Goal: Check status: Check status

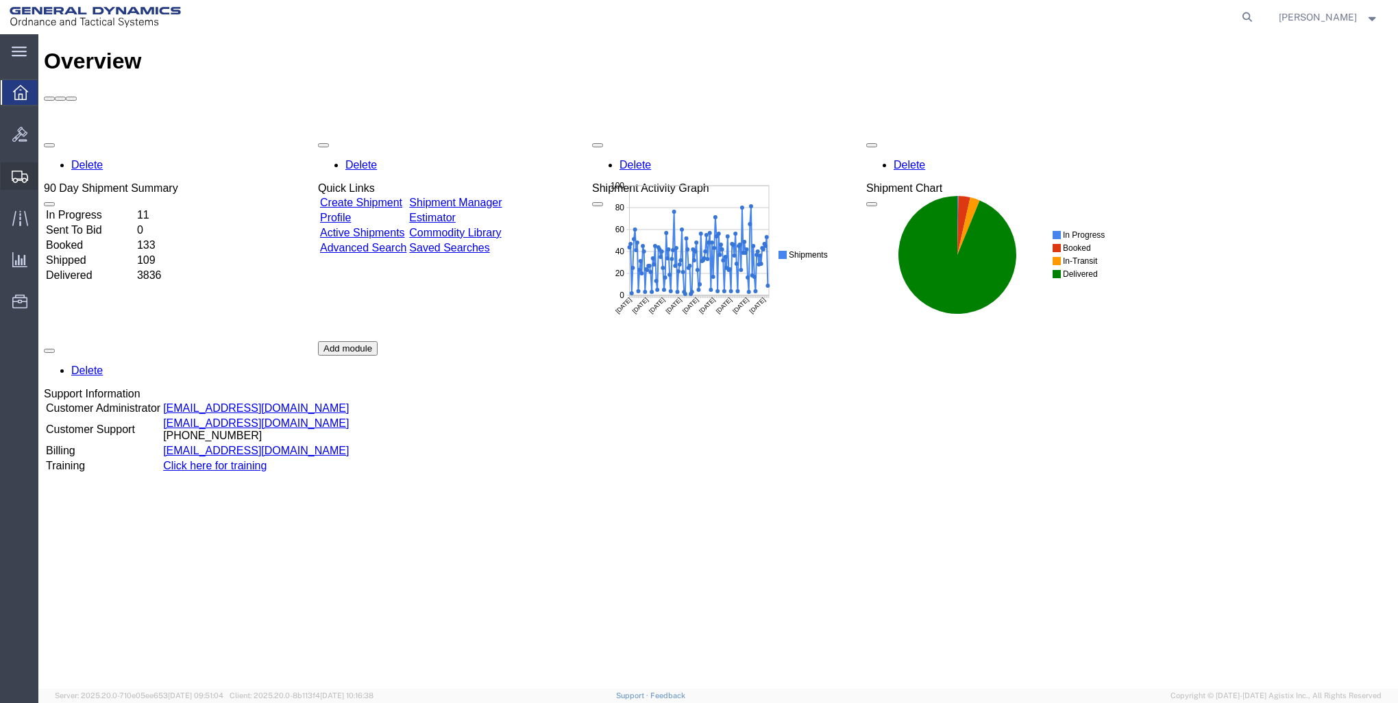
click at [21, 171] on icon at bounding box center [20, 177] width 16 height 12
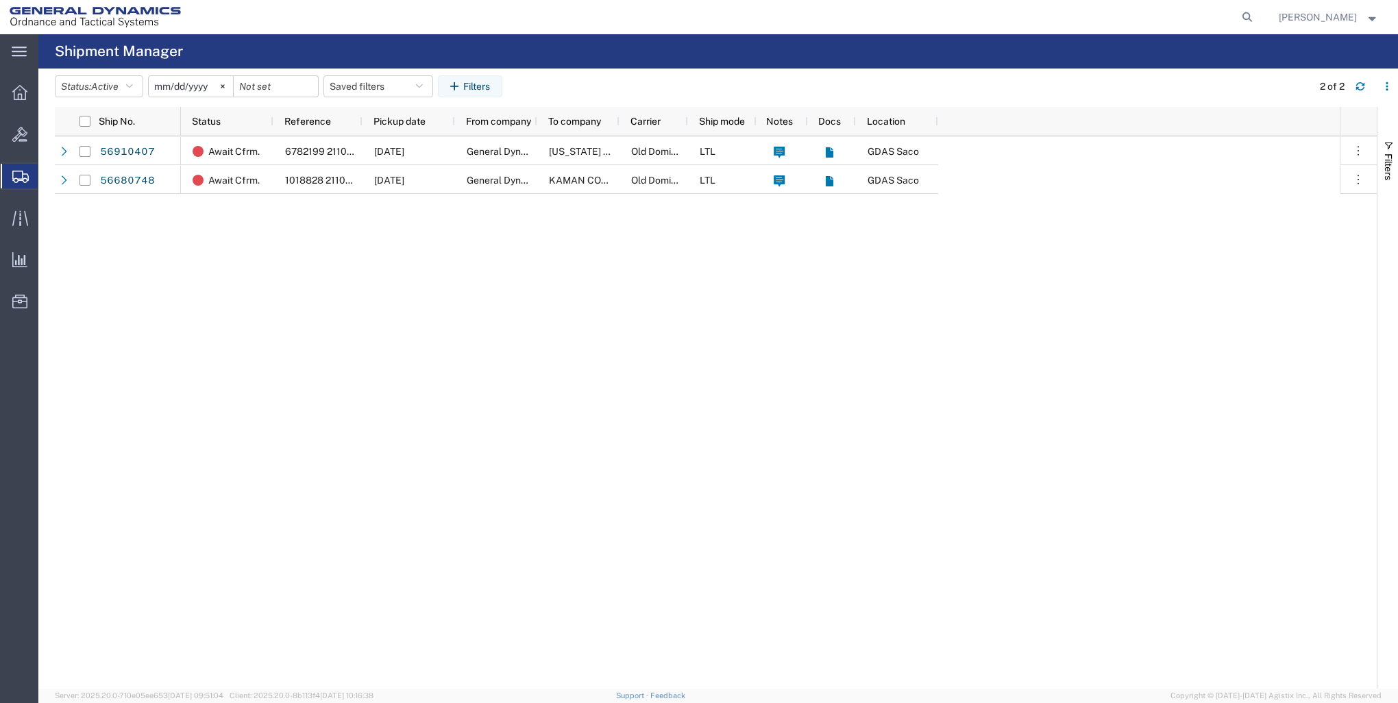
click at [186, 85] on input "[DATE]" at bounding box center [191, 86] width 84 height 21
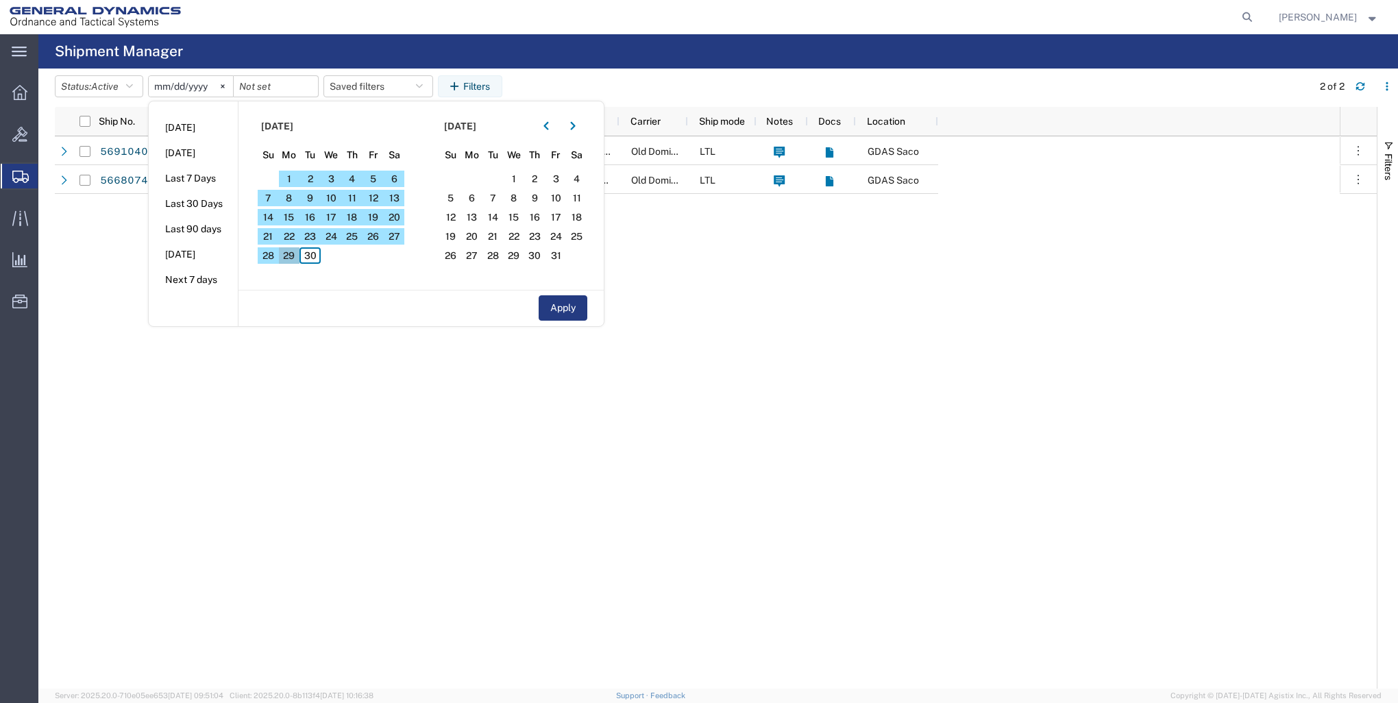
click at [291, 262] on span "29" at bounding box center [289, 255] width 21 height 16
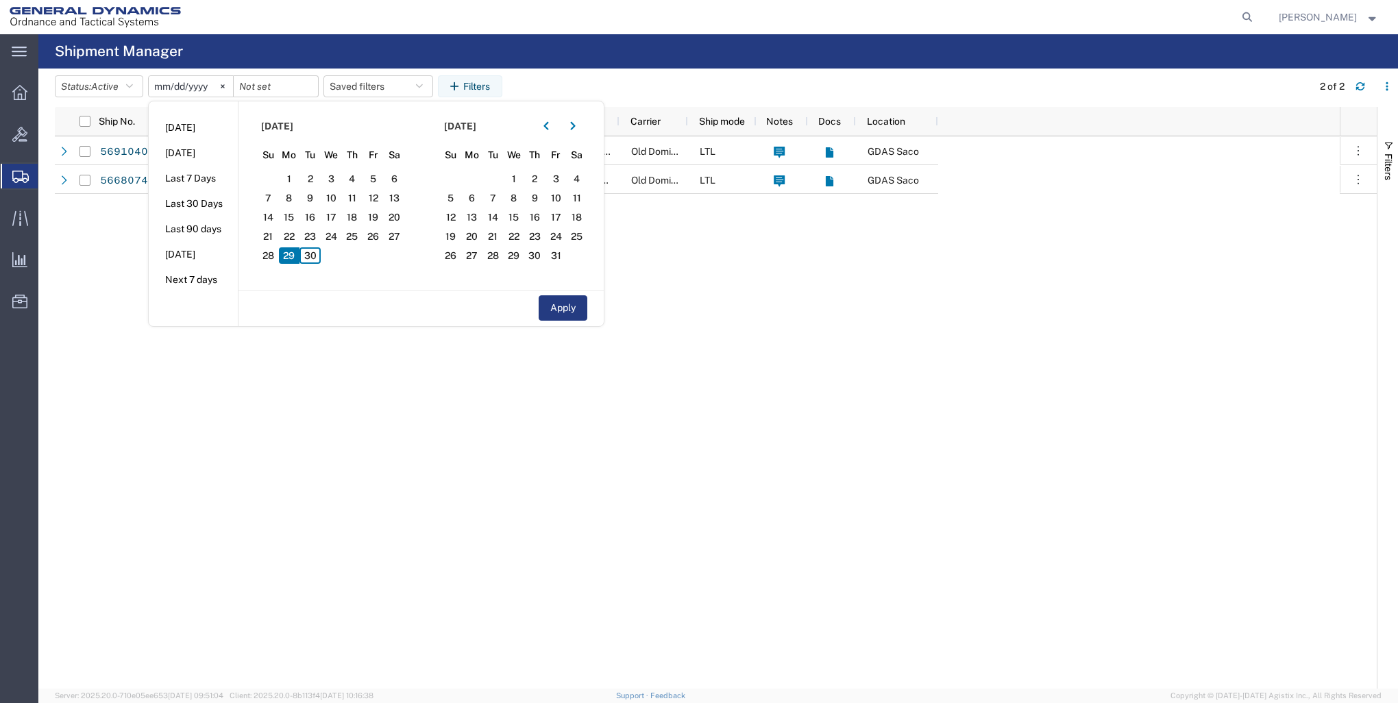
click at [297, 256] on span "29" at bounding box center [289, 255] width 21 height 16
click at [293, 261] on span "29" at bounding box center [289, 255] width 21 height 16
click at [580, 305] on button "Apply" at bounding box center [563, 307] width 49 height 25
type input "[DATE]"
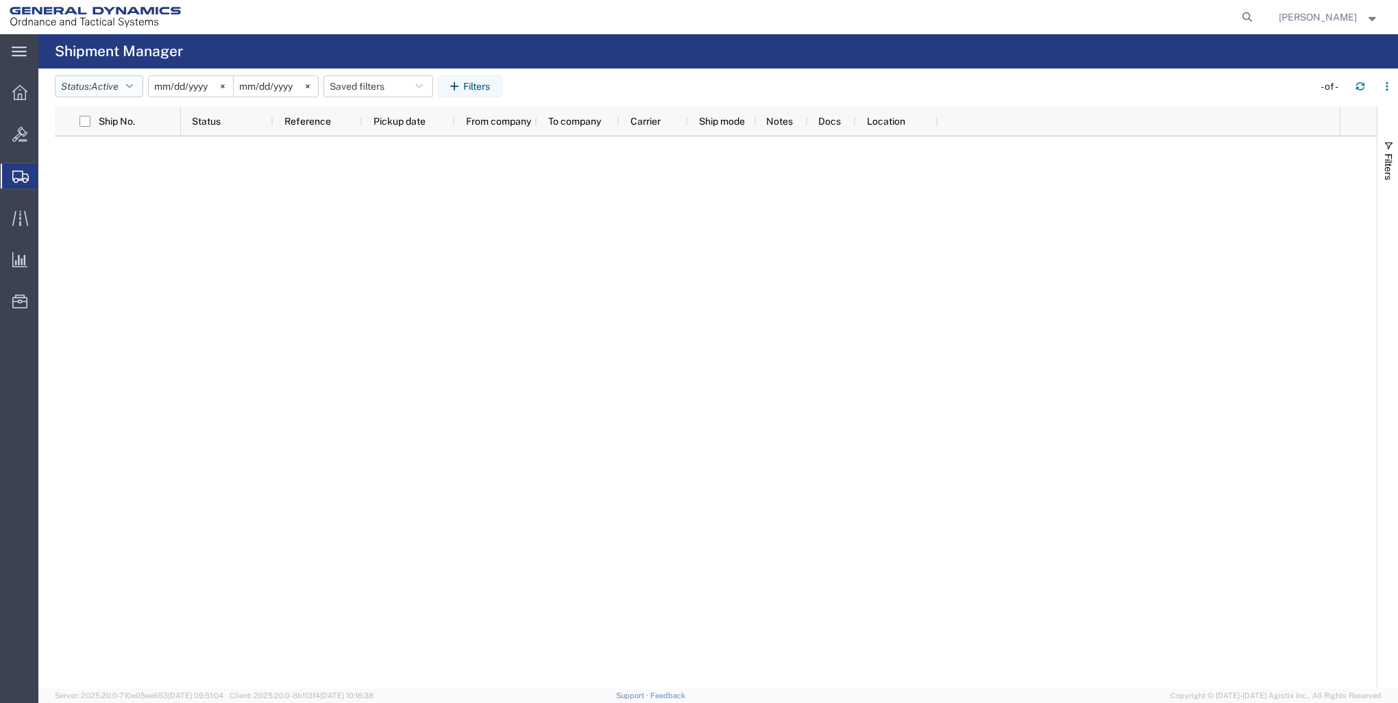
click at [104, 86] on span "Active" at bounding box center [104, 86] width 27 height 11
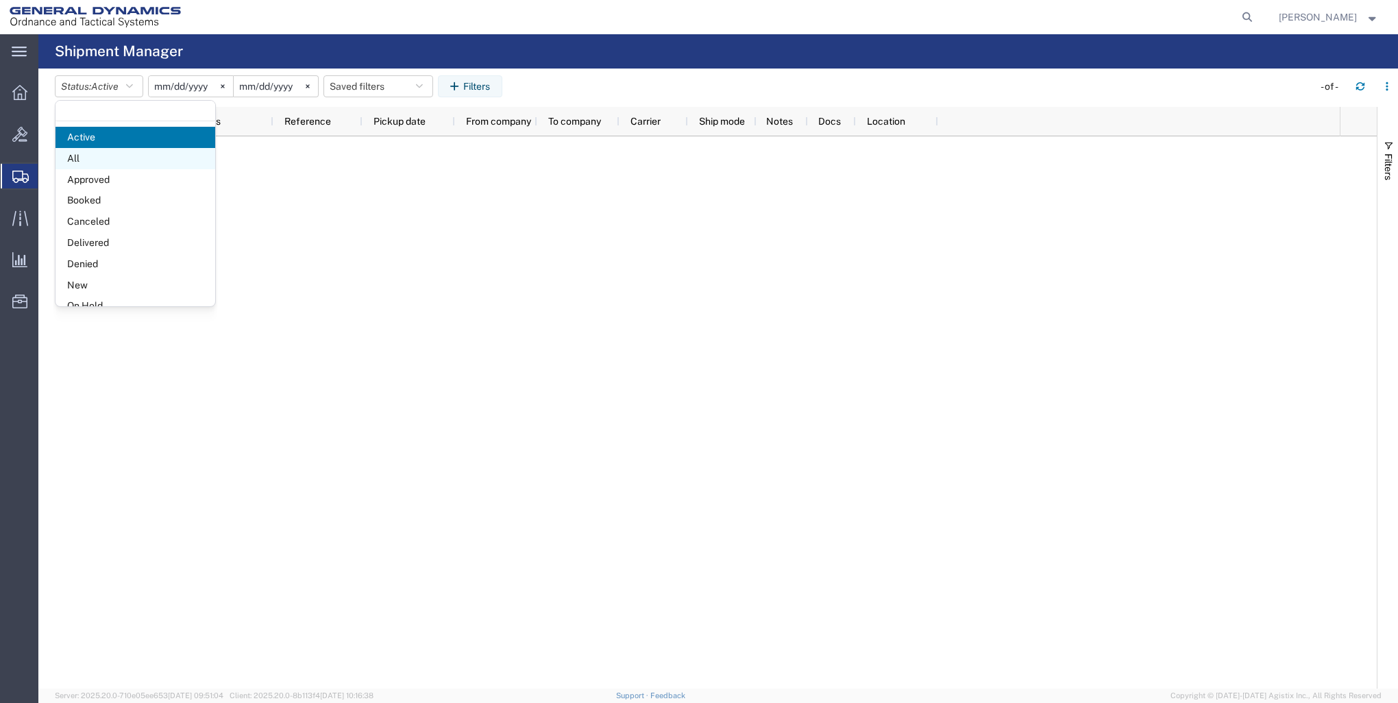
click at [127, 156] on span "All" at bounding box center [136, 158] width 160 height 21
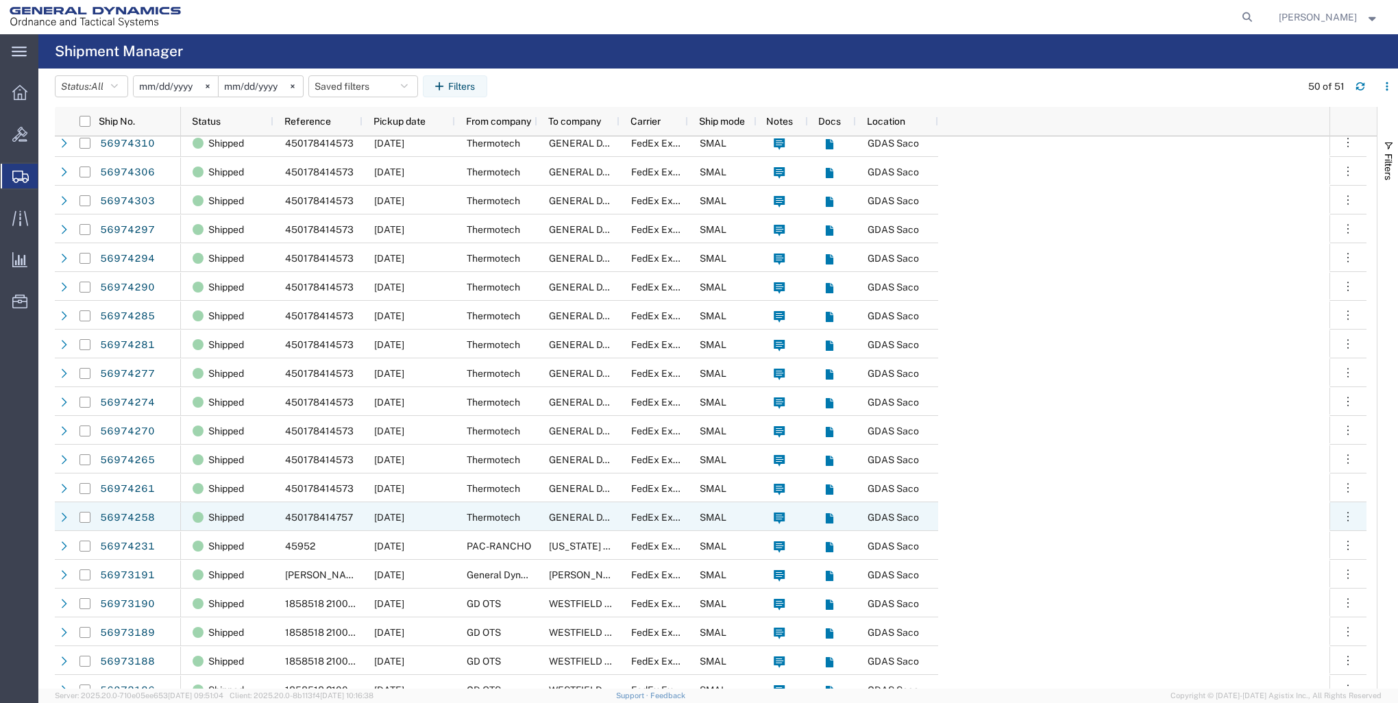
scroll to position [891, 0]
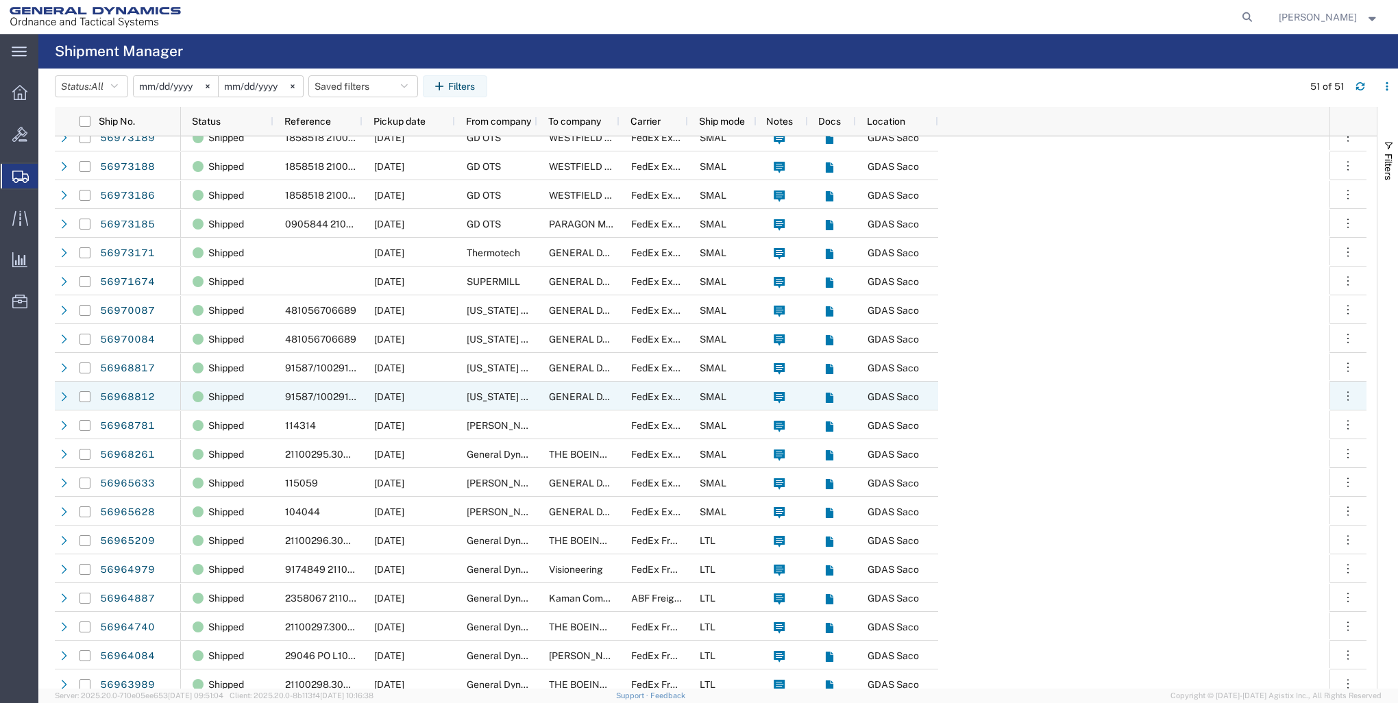
scroll to position [915, 0]
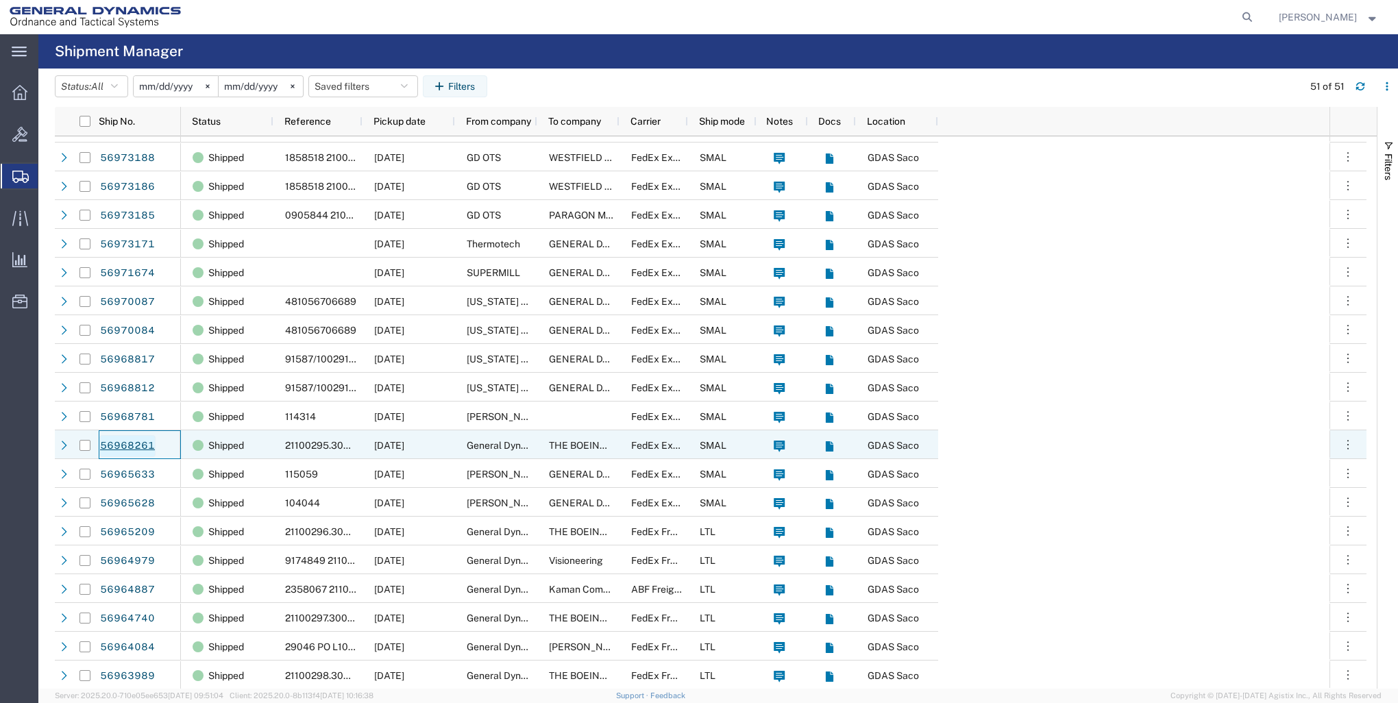
click at [150, 437] on link "56968261" at bounding box center [127, 446] width 56 height 22
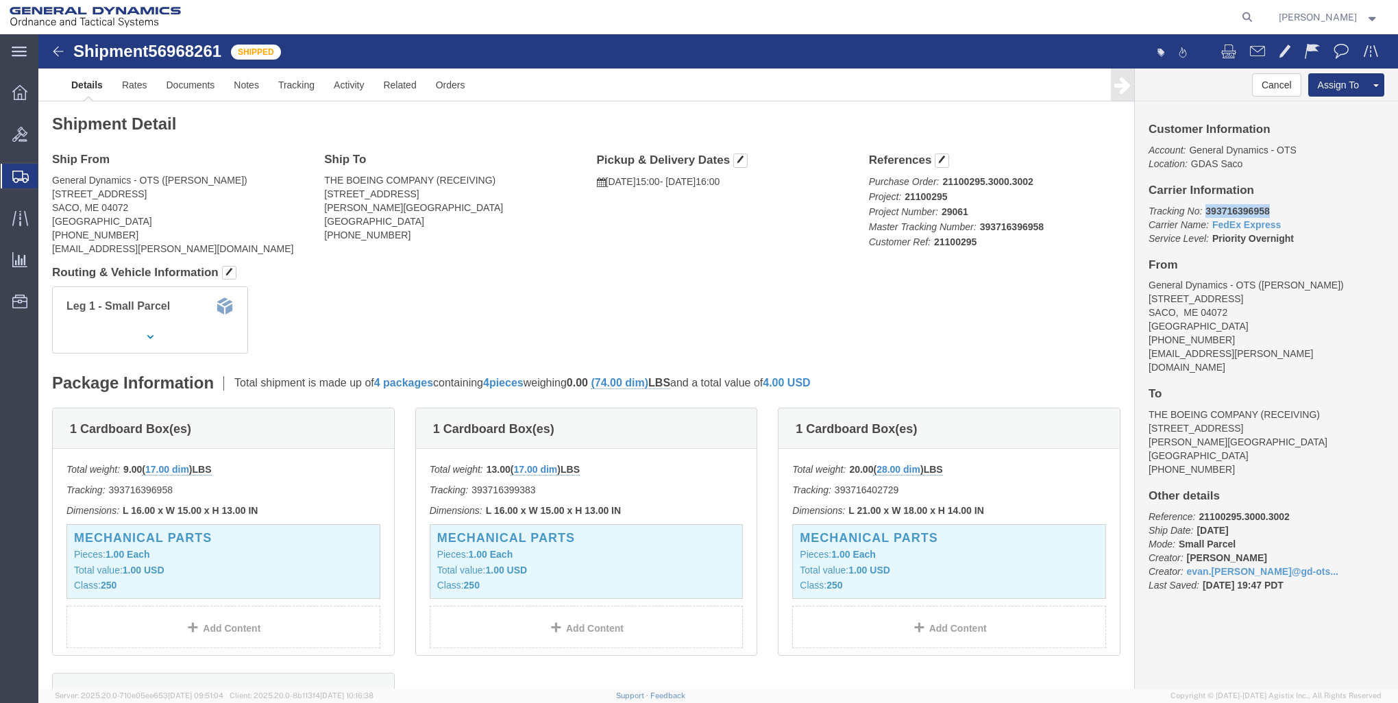
drag, startPoint x: 1228, startPoint y: 175, endPoint x: 1158, endPoint y: 172, distance: 70.0
click p "Tracking No: 393716396958 Carrier Name: FedEx Express FedEx Express Service Lev…"
copy b "393716396958"
click div "Leg 1 - Small Parcel"
click p "Tracking No: 393716396958 Carrier Name: FedEx Express FedEx Express Service Lev…"
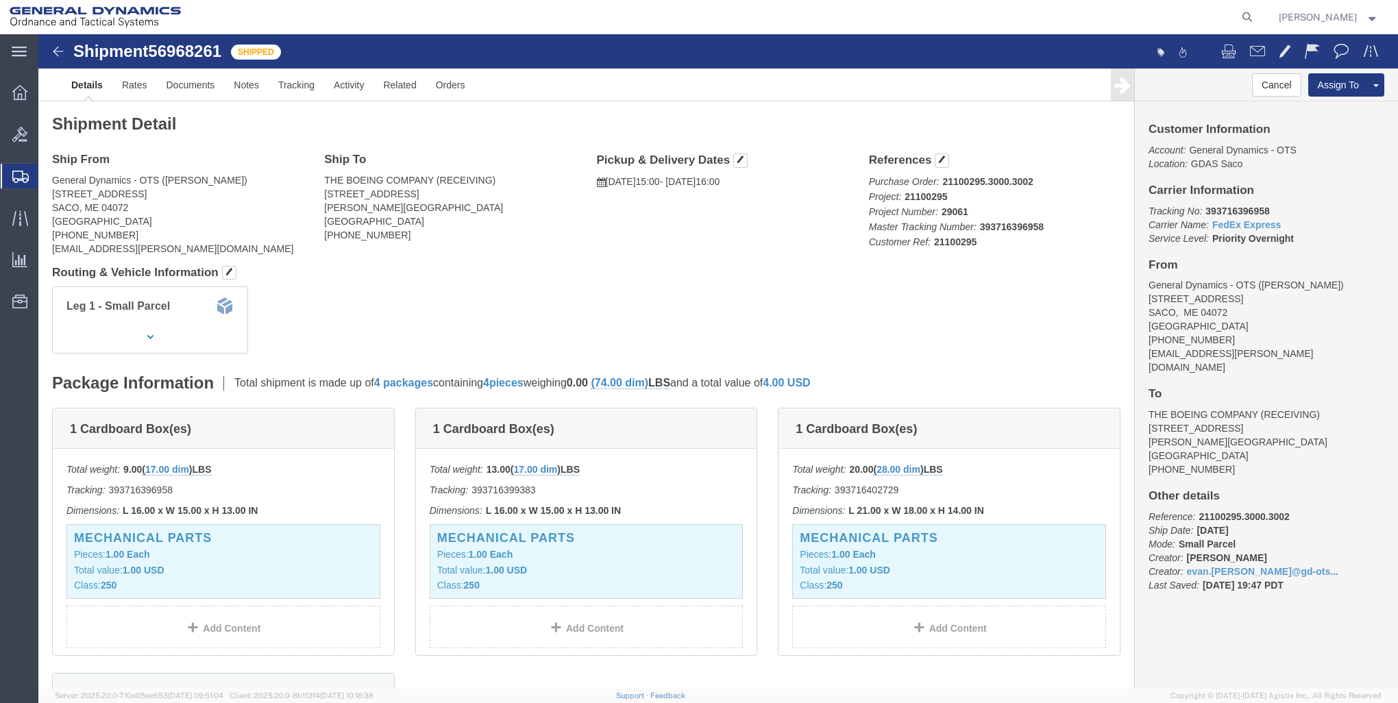
click p "Purchase Order: 21100295.3000.3002 Project: 21100295 Project Number: 29061 Mast…"
click img
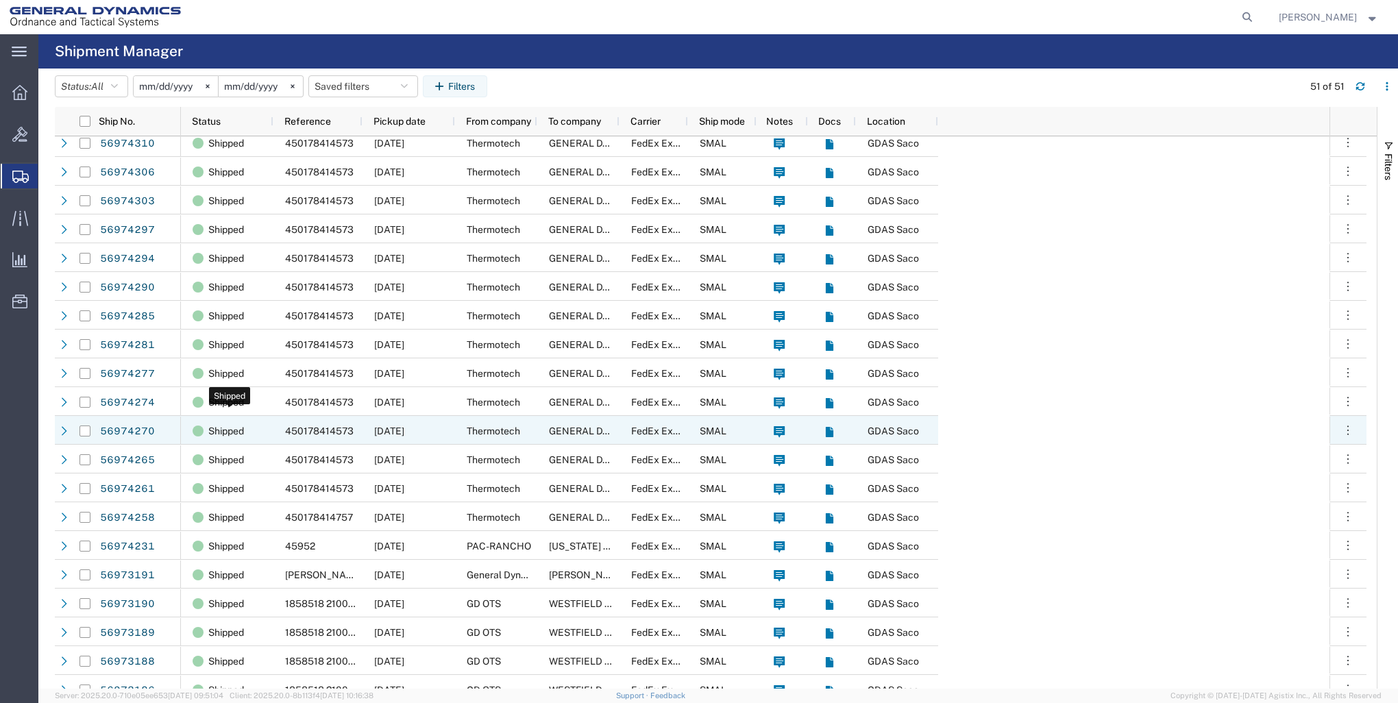
scroll to position [542, 0]
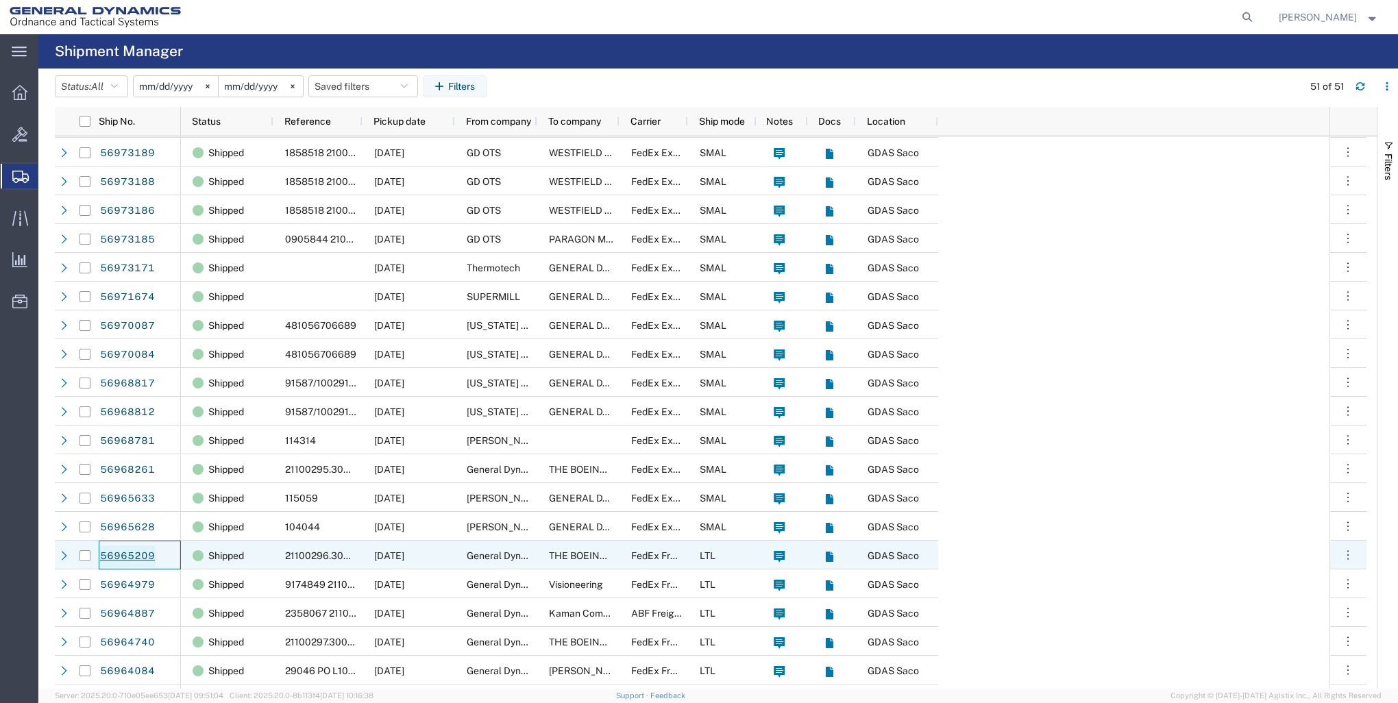
click at [121, 555] on link "56965209" at bounding box center [127, 557] width 56 height 22
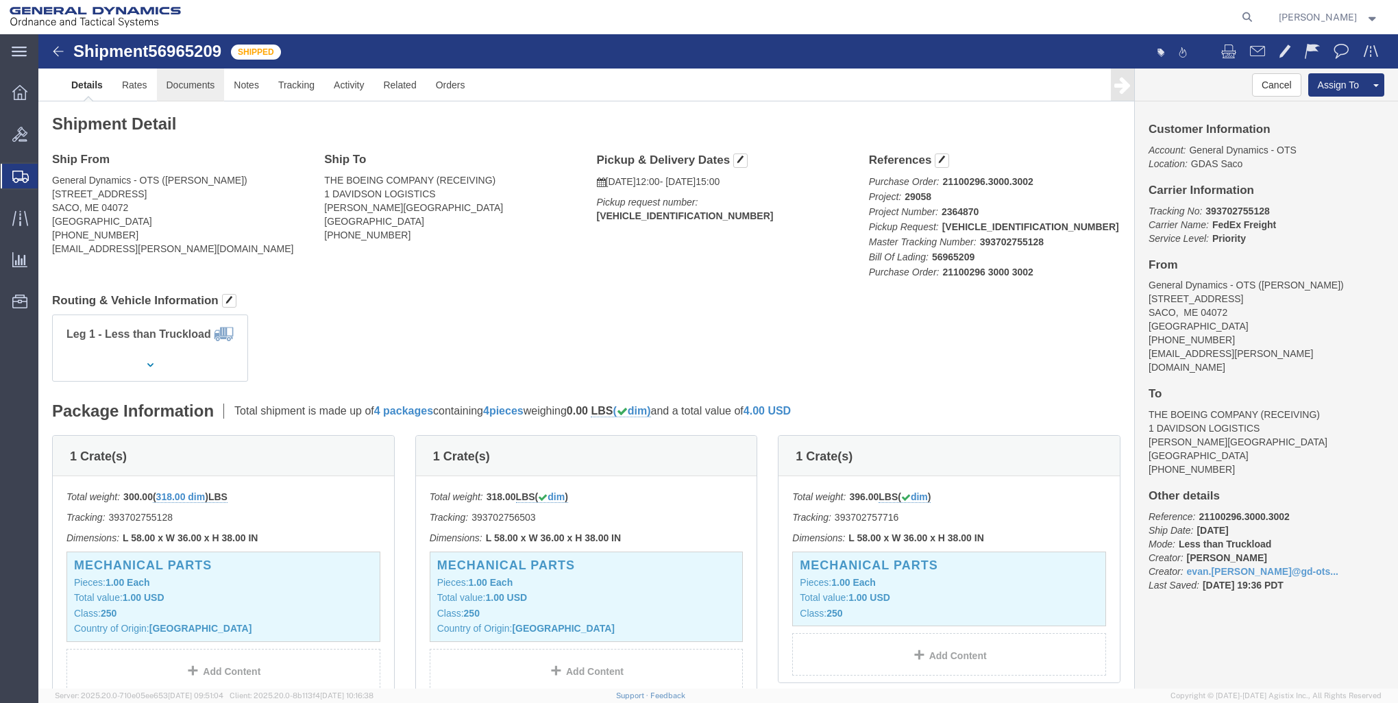
click link "Documents"
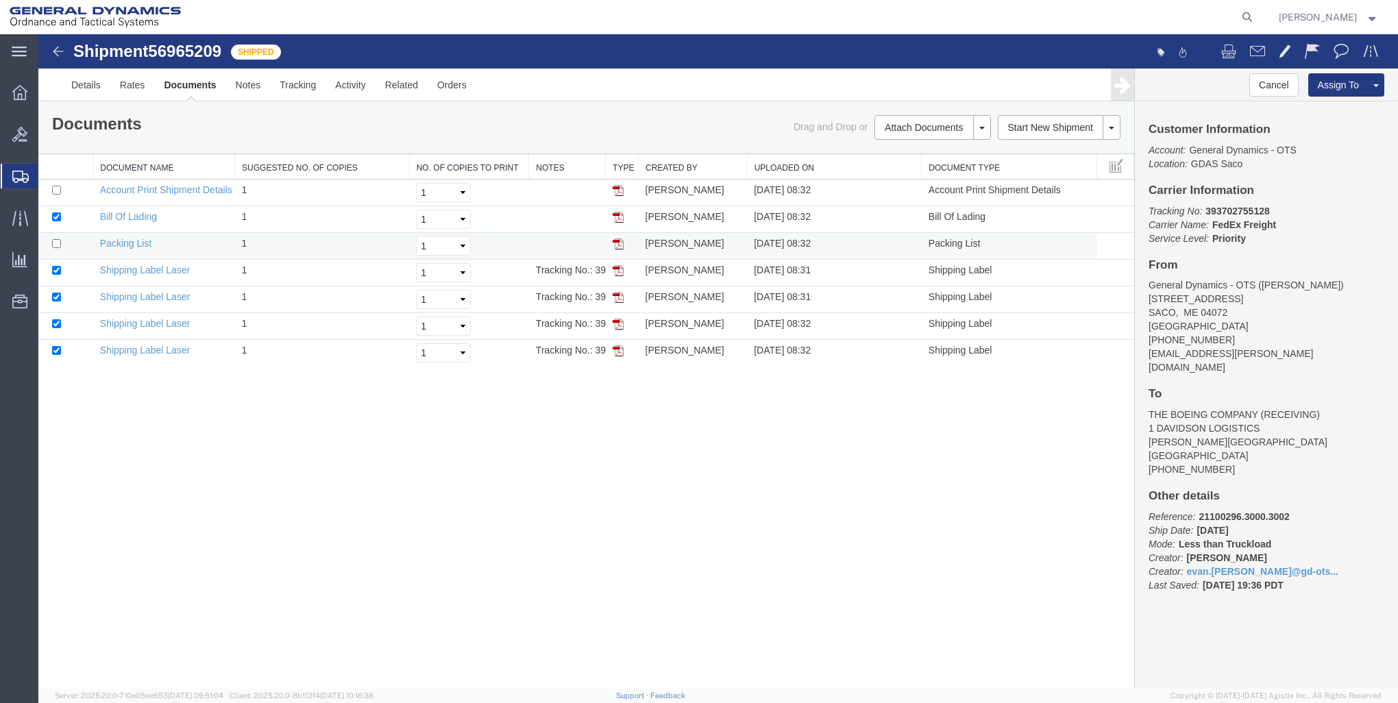
click at [161, 251] on td "Packing List" at bounding box center [164, 246] width 142 height 27
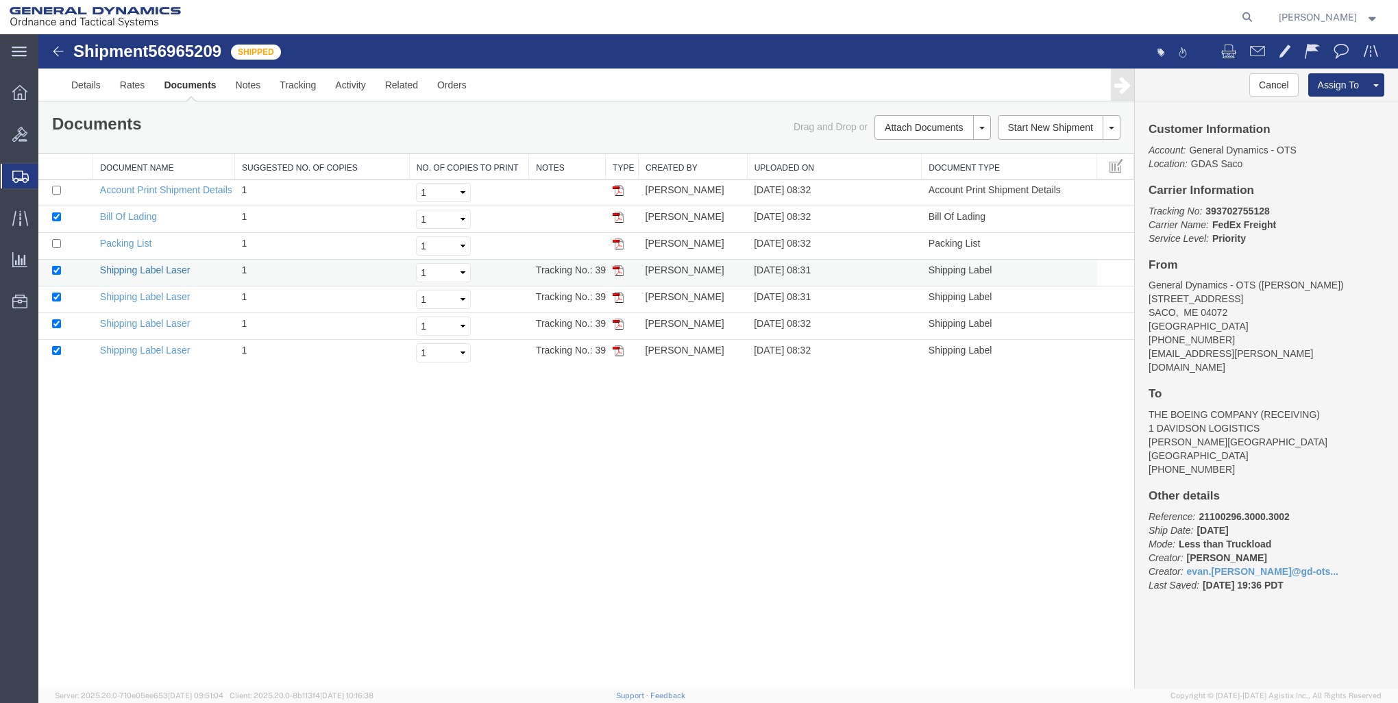
click at [149, 269] on link "Shipping Label Laser" at bounding box center [145, 270] width 90 height 11
drag, startPoint x: 1275, startPoint y: 212, endPoint x: 1207, endPoint y: 206, distance: 68.1
click at [1207, 206] on p "Tracking No: 393702755128 Carrier Name: FedEx Freight FedEx Freight Service Lev…" at bounding box center [1267, 224] width 236 height 41
copy b "393702755128"
